Goal: Information Seeking & Learning: Learn about a topic

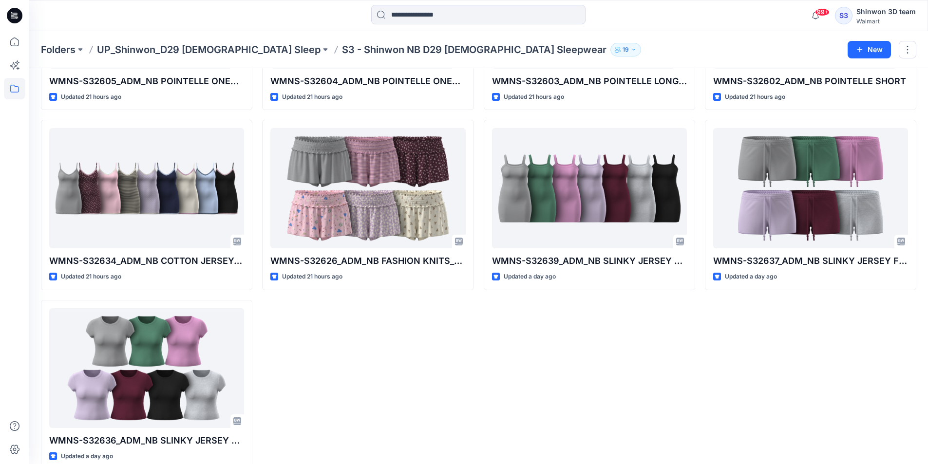
scroll to position [1265, 0]
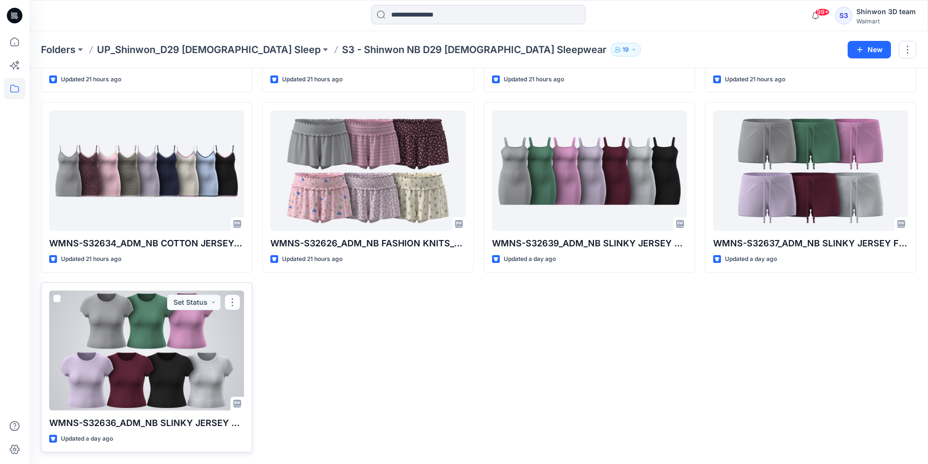
click at [201, 323] on div at bounding box center [146, 351] width 195 height 120
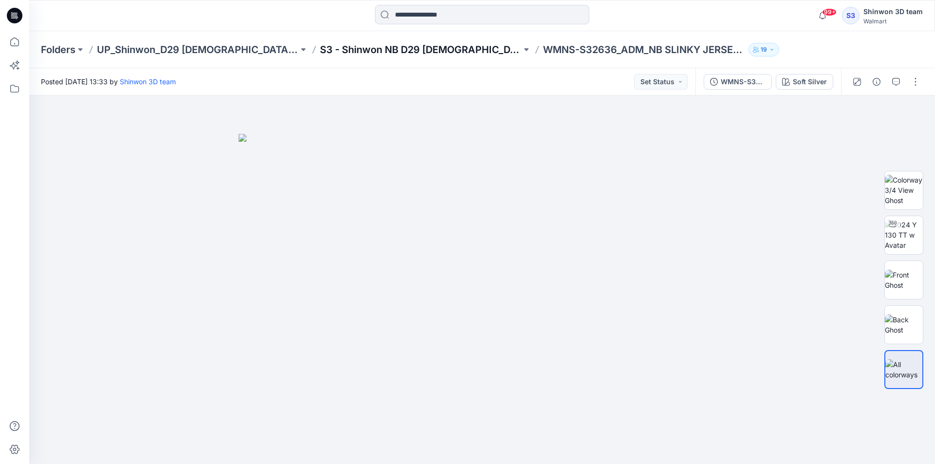
click at [362, 44] on p "S3 - Shinwon NB D29 [DEMOGRAPHIC_DATA] Sleepwear" at bounding box center [421, 50] width 202 height 14
click at [788, 29] on div "99+ Notifications Your style WMNS-S32608_ADM_NB POINTELLE_CARDI SHORT SET (OPT …" at bounding box center [482, 15] width 906 height 31
click at [801, 72] on div "WMNS-S32636_ADM_NB SLINKY JERSEY BABY TEE Soft Silver" at bounding box center [768, 81] width 146 height 27
click at [801, 82] on div "Soft Silver" at bounding box center [810, 81] width 34 height 11
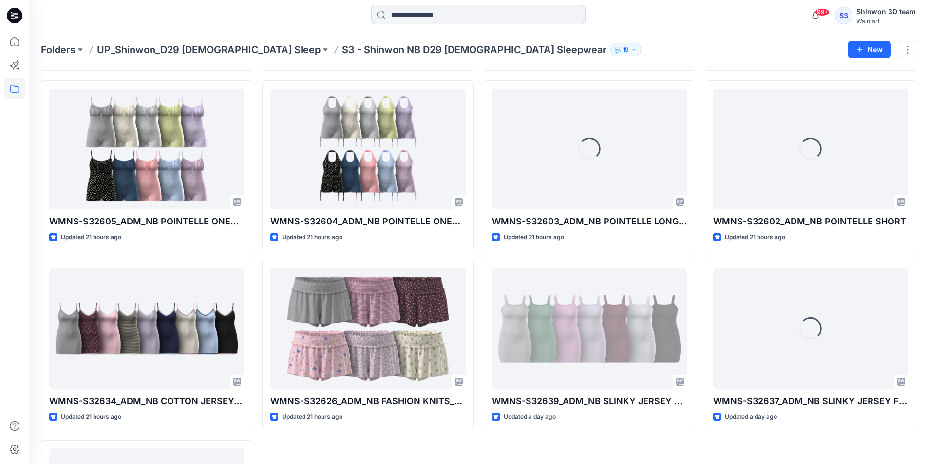
scroll to position [1265, 0]
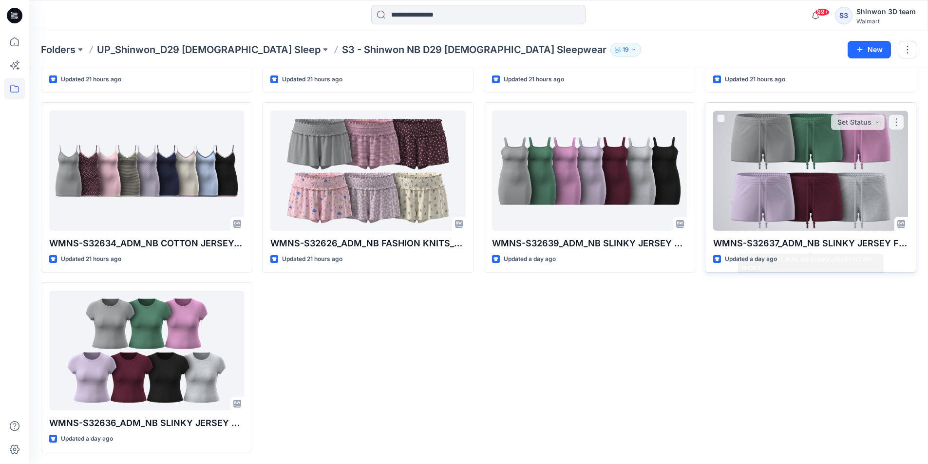
click at [775, 181] on div at bounding box center [810, 171] width 195 height 120
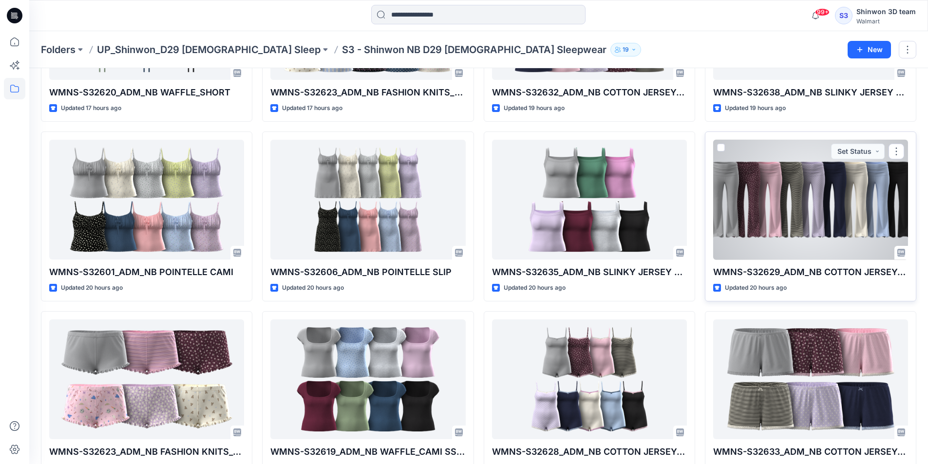
scroll to position [322, 0]
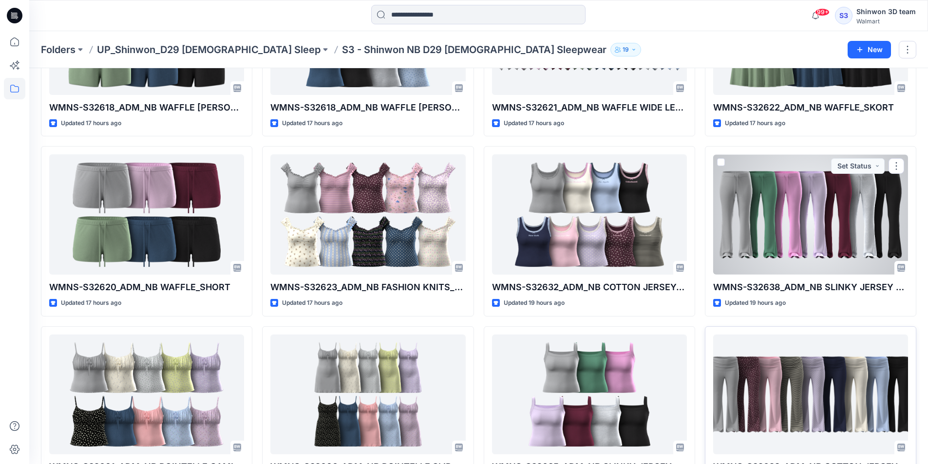
click at [778, 224] on div at bounding box center [810, 214] width 195 height 120
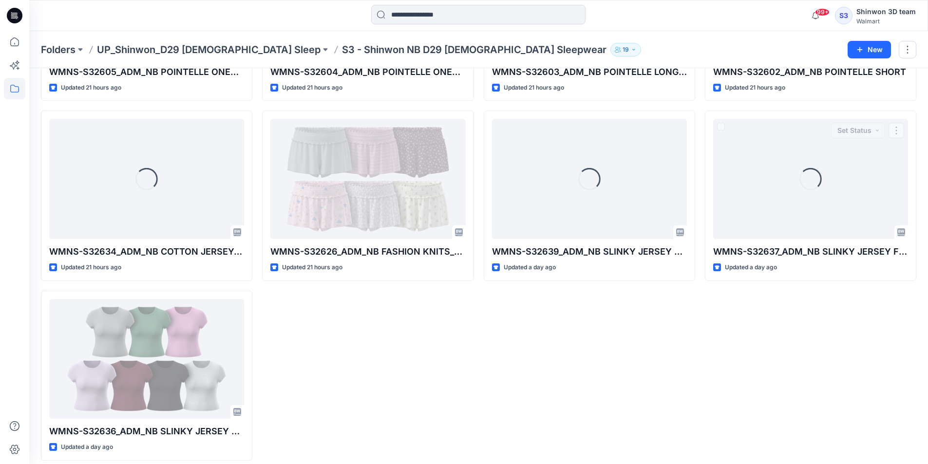
scroll to position [1265, 0]
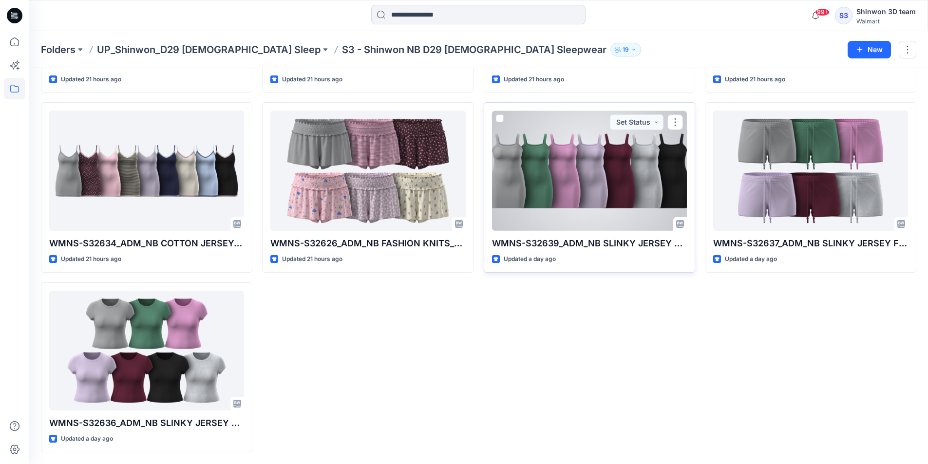
click at [625, 200] on div at bounding box center [589, 171] width 195 height 120
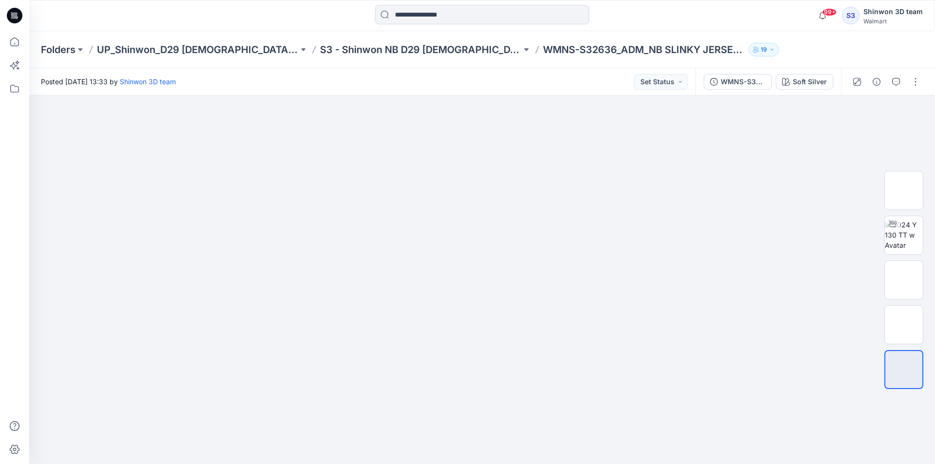
click at [626, 9] on div at bounding box center [482, 15] width 453 height 21
click at [806, 97] on div at bounding box center [482, 279] width 906 height 369
click at [811, 82] on div "Soft Silver" at bounding box center [810, 81] width 34 height 11
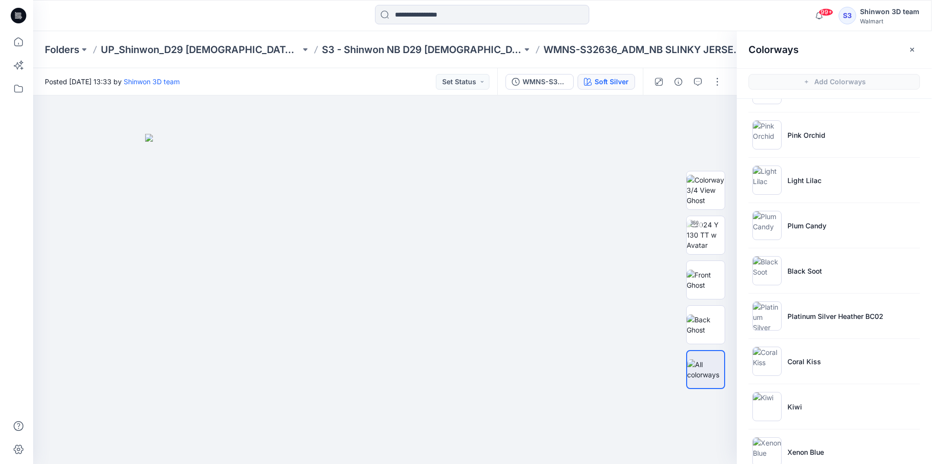
scroll to position [104, 0]
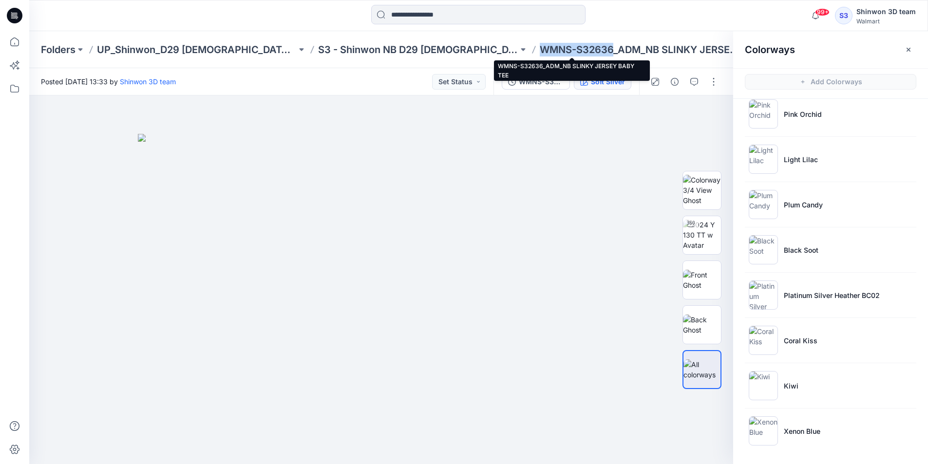
drag, startPoint x: 471, startPoint y: 48, endPoint x: 543, endPoint y: 47, distance: 72.6
click at [543, 47] on div "Folders UP_Shinwon_D29 Ladies Sleep S3 - Shinwon NB D29 Ladies Sleepwear WMNS-S…" at bounding box center [440, 50] width 799 height 14
copy p "WMNS-S32636"
click at [907, 50] on icon "button" at bounding box center [908, 50] width 8 height 8
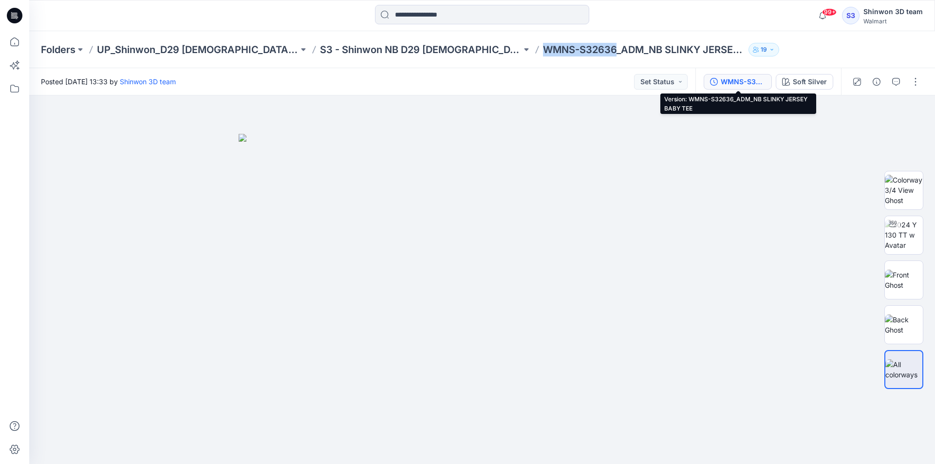
click at [732, 88] on button "WMNS-S32636_ADM_NB SLINKY JERSEY BABY TEE" at bounding box center [738, 82] width 68 height 16
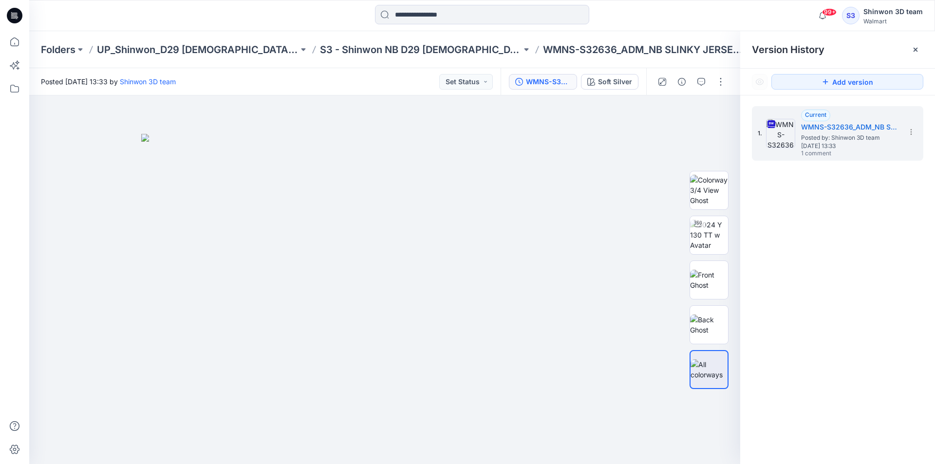
click at [717, 33] on div "Folders UP_Shinwon_D29 Ladies Sleep S3 - Shinwon NB D29 Ladies Sleepwear WMNS-S…" at bounding box center [482, 49] width 906 height 37
click at [915, 48] on icon at bounding box center [916, 50] width 8 height 8
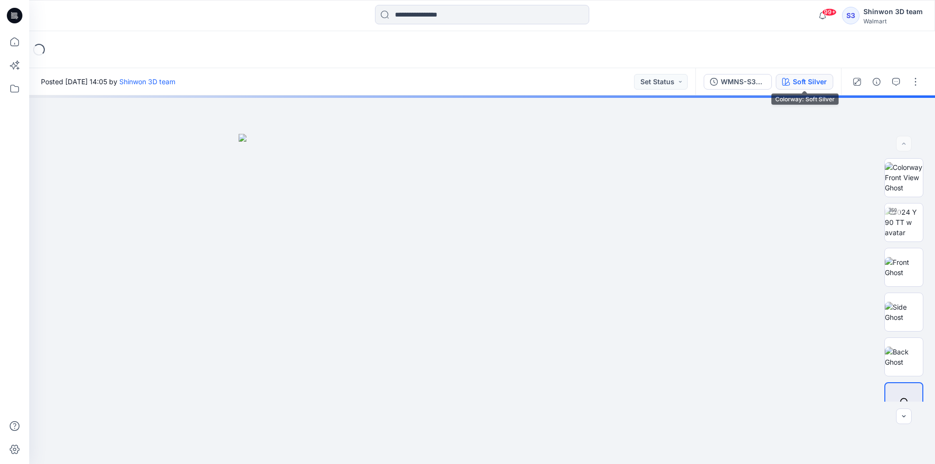
click at [795, 87] on div "Soft Silver" at bounding box center [810, 81] width 34 height 11
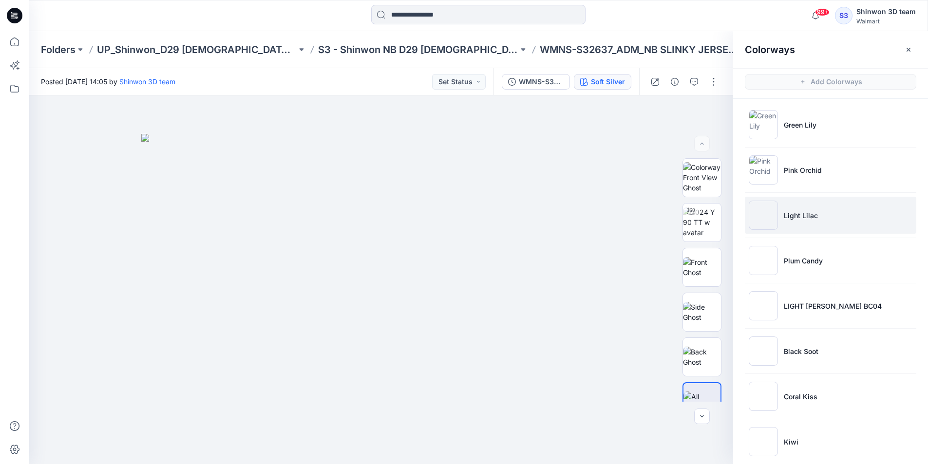
scroll to position [104, 0]
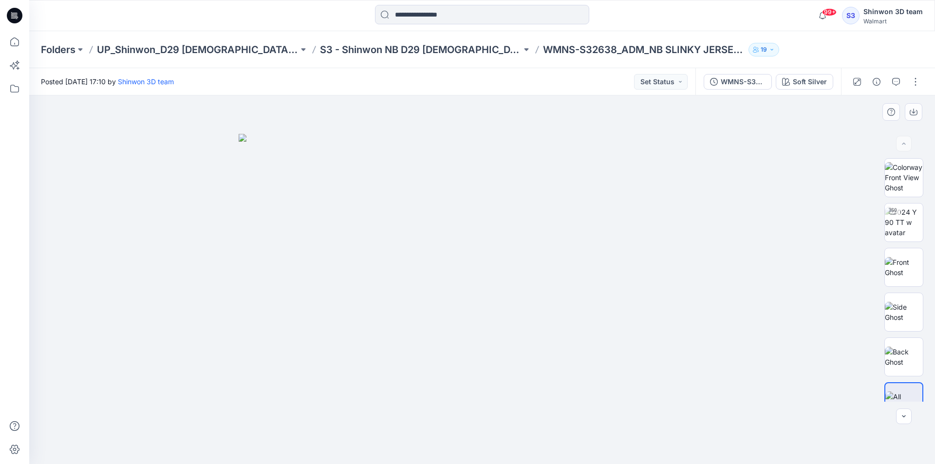
click at [102, 452] on div at bounding box center [482, 279] width 906 height 369
click at [839, 55] on div "Folders UP_Shinwon_D29 [DEMOGRAPHIC_DATA] Sleep S3 - Shinwon NB D29 [DEMOGRAPHI…" at bounding box center [444, 50] width 806 height 14
click at [796, 84] on div "Soft Silver" at bounding box center [810, 81] width 34 height 11
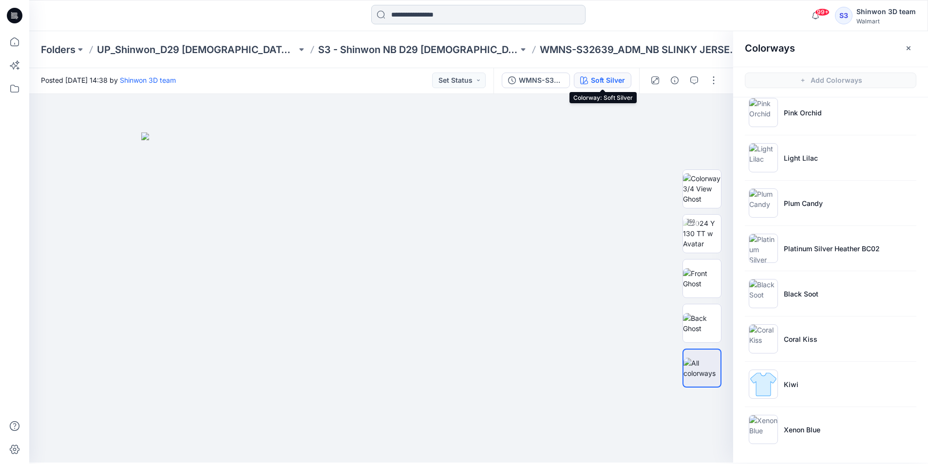
scroll to position [3, 0]
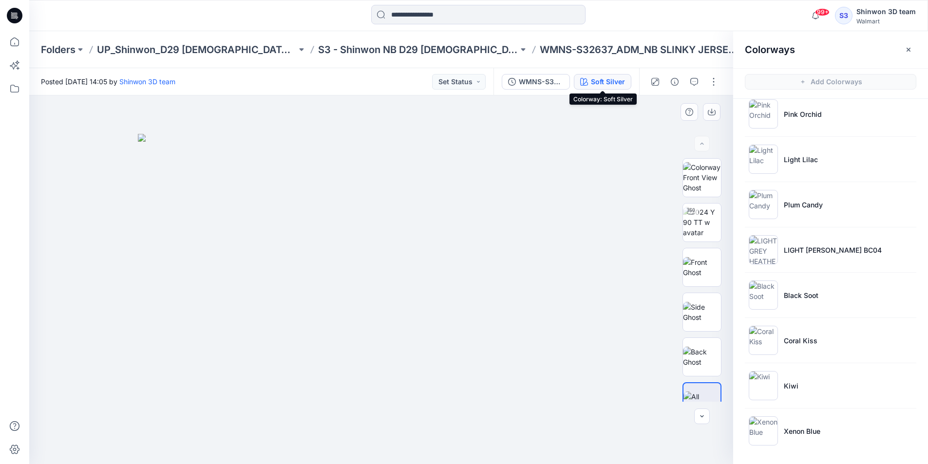
scroll to position [3, 0]
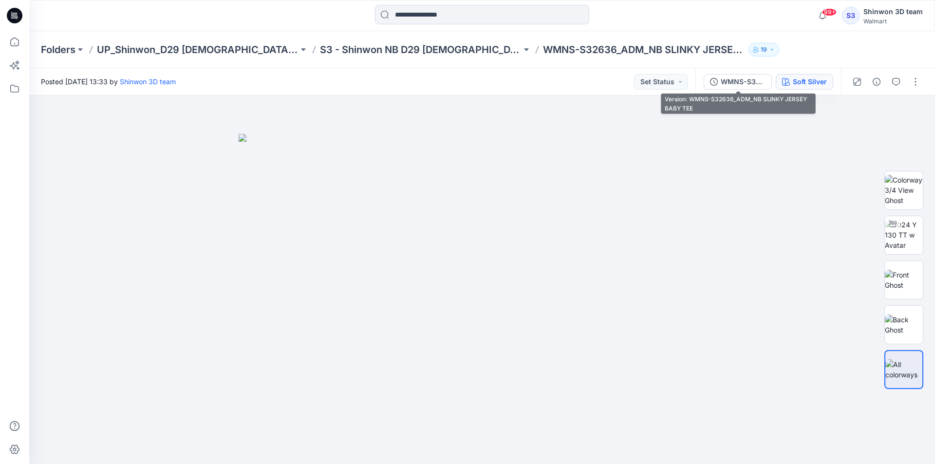
click at [793, 81] on div "Soft Silver" at bounding box center [810, 81] width 34 height 11
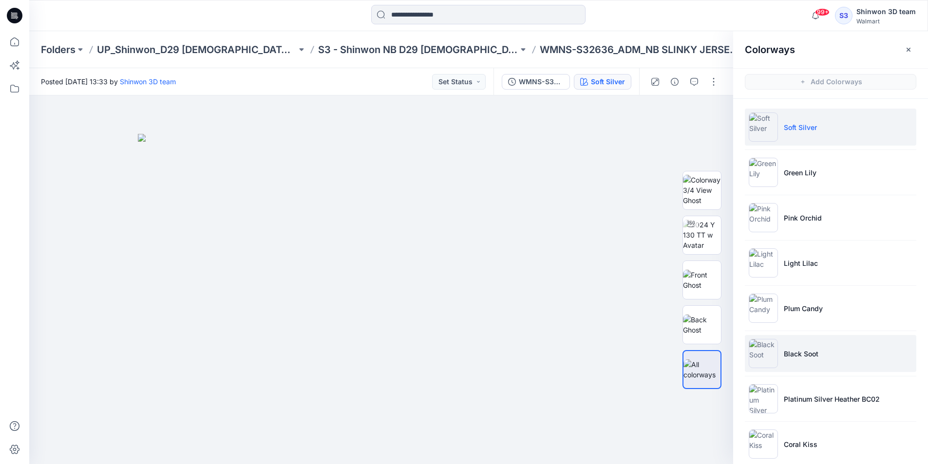
scroll to position [104, 0]
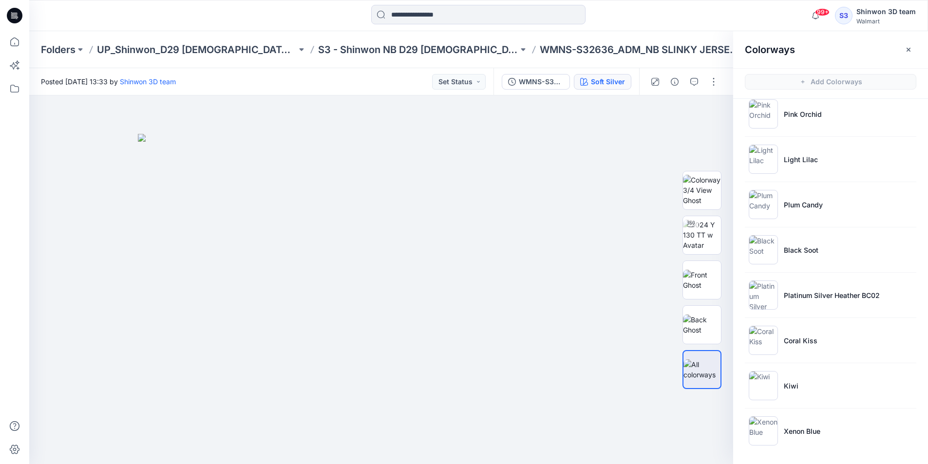
click at [672, 13] on div at bounding box center [478, 15] width 449 height 21
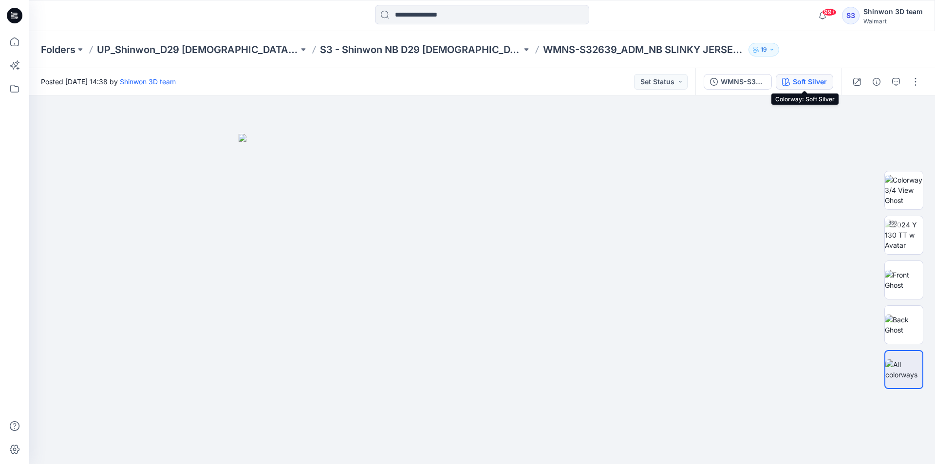
click at [816, 80] on div "Soft Silver" at bounding box center [810, 81] width 34 height 11
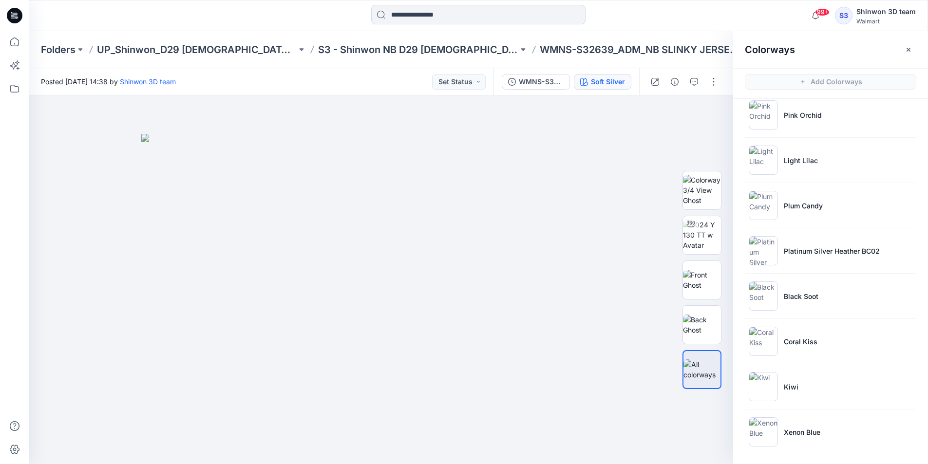
scroll to position [104, 0]
click at [719, 13] on div "99+ Notifications Your style S326-WN14_WN OLX RIB TEE is ready 6 minutes ago Yo…" at bounding box center [478, 15] width 898 height 21
click at [672, 16] on div at bounding box center [478, 15] width 449 height 21
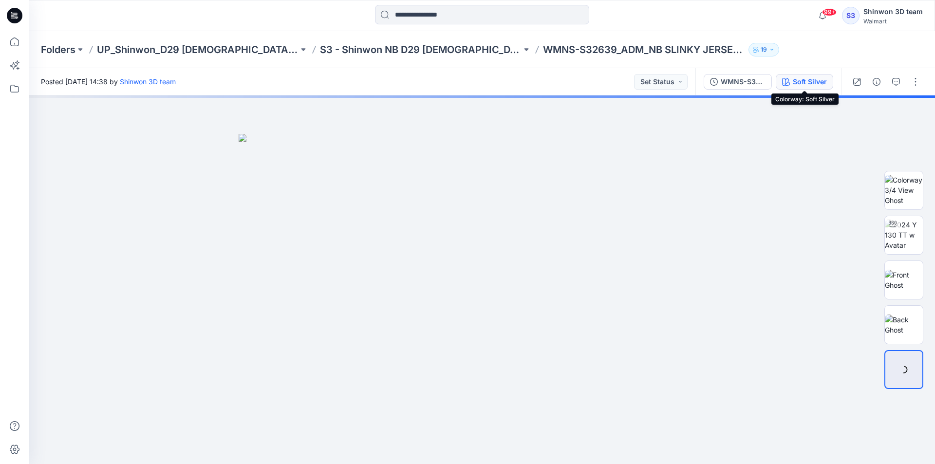
click at [802, 82] on div "Soft Silver" at bounding box center [810, 81] width 34 height 11
